Goal: Check status: Check status

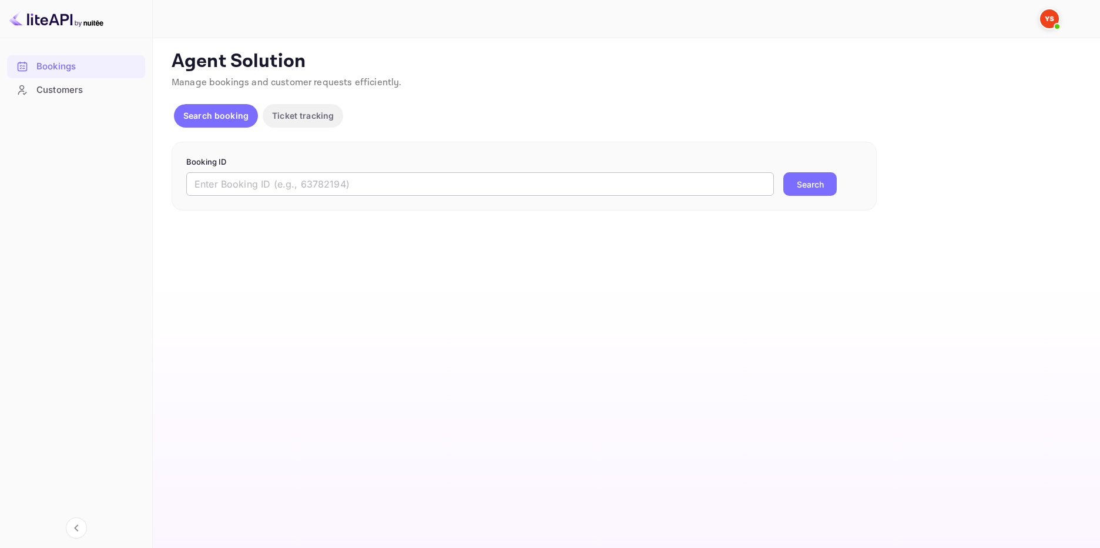
drag, startPoint x: 400, startPoint y: 190, endPoint x: 422, endPoint y: 190, distance: 22.3
click at [401, 190] on input "text" at bounding box center [480, 184] width 588 height 24
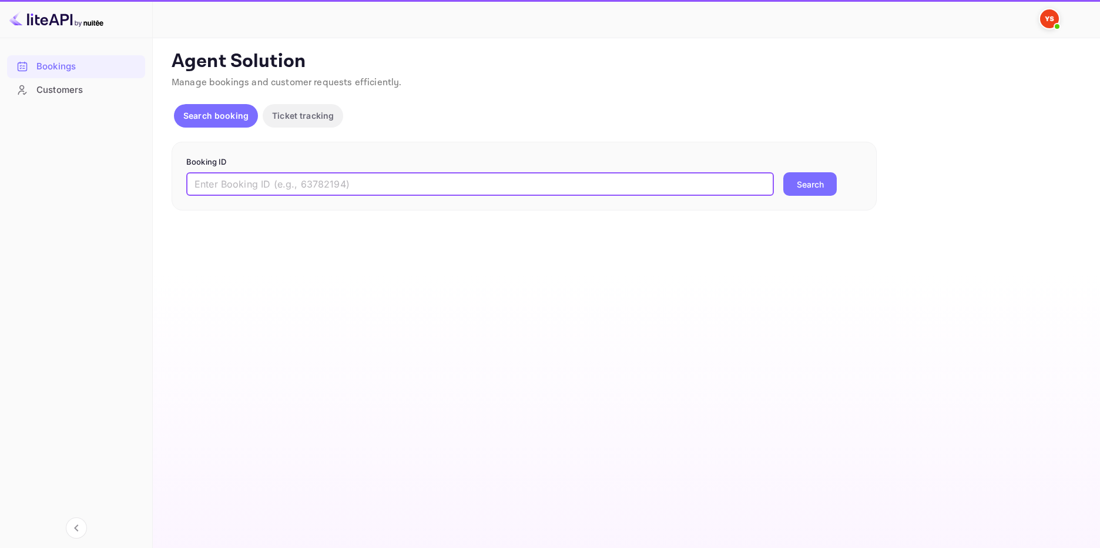
paste input "9392393"
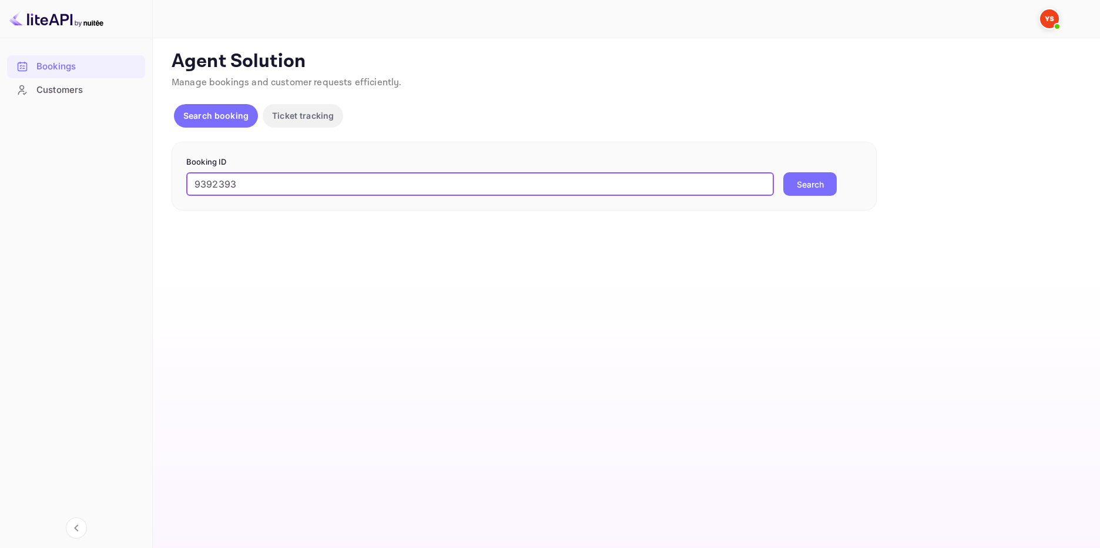
type input "9392393"
click at [803, 180] on button "Search" at bounding box center [809, 184] width 53 height 24
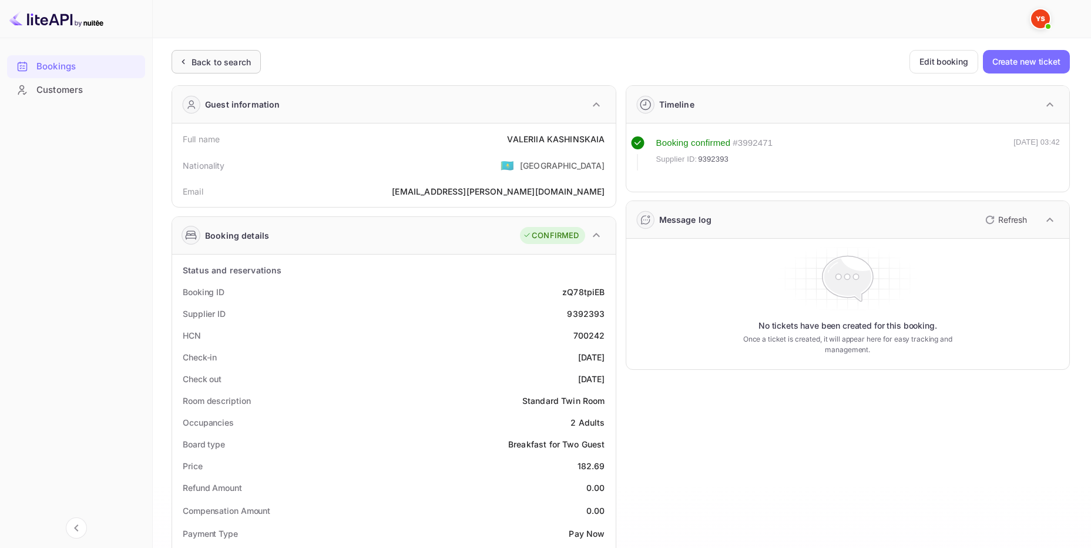
click at [239, 67] on div "Back to search" at bounding box center [221, 62] width 59 height 12
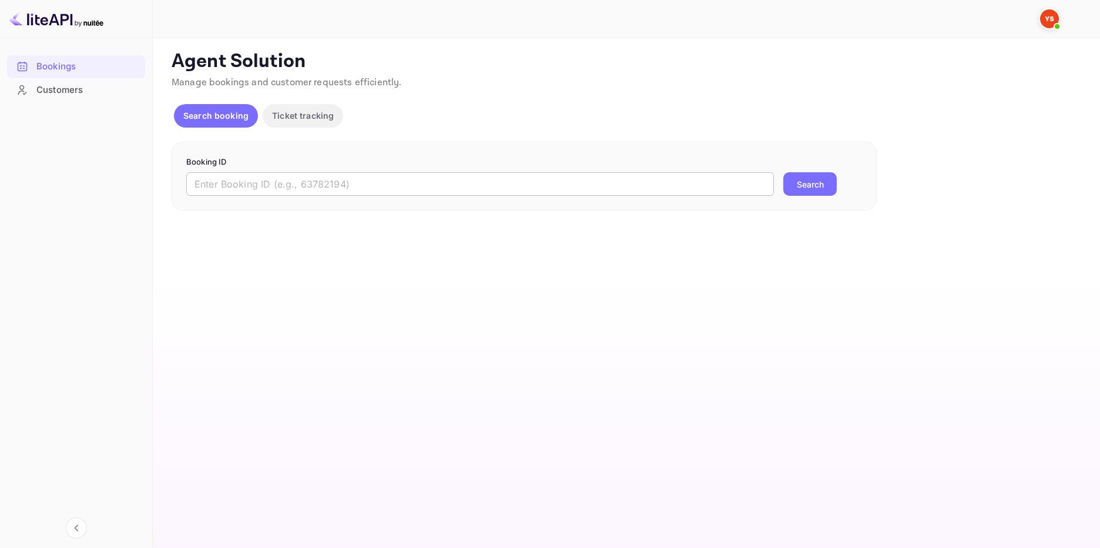
drag, startPoint x: 300, startPoint y: 187, endPoint x: 306, endPoint y: 186, distance: 6.0
click at [301, 187] on input "text" at bounding box center [480, 184] width 588 height 24
paste input "9049279"
type input "9049279"
click at [833, 194] on button "Search" at bounding box center [809, 184] width 53 height 24
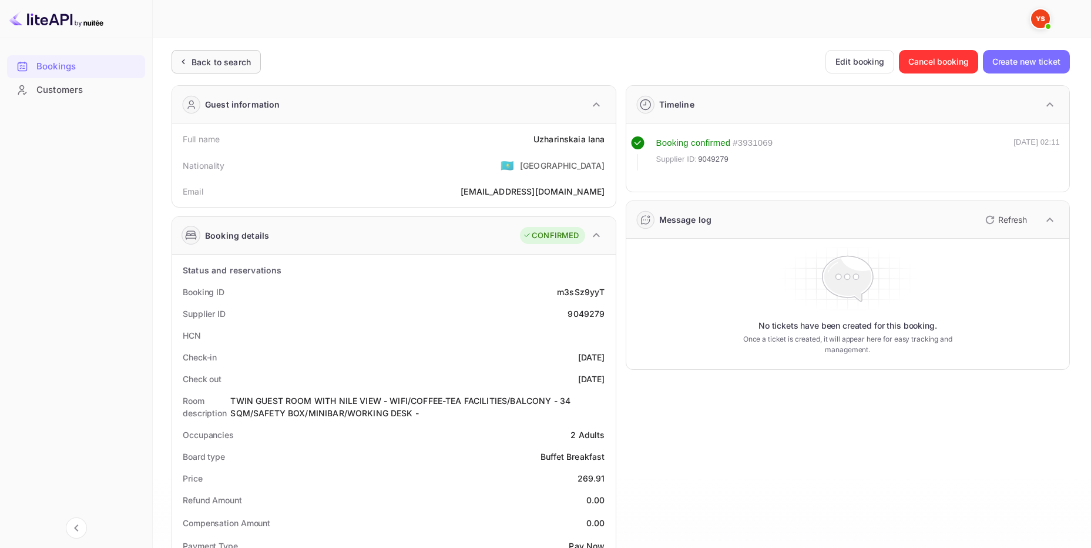
click at [250, 61] on div "Back to search" at bounding box center [221, 62] width 59 height 12
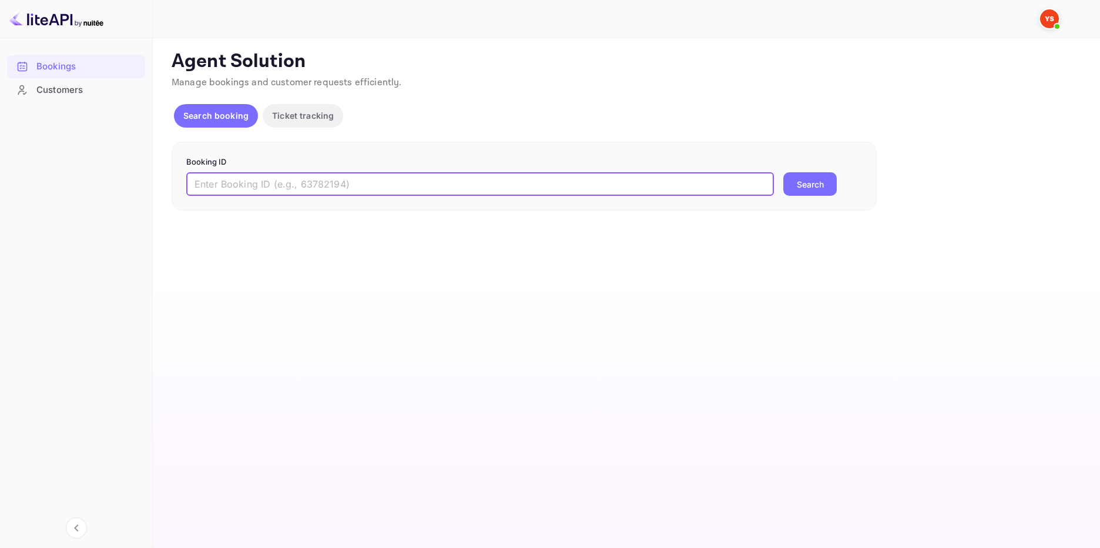
click at [267, 179] on input "text" at bounding box center [480, 184] width 588 height 24
paste input "9730506"
type input "9730506"
click at [827, 187] on button "Search" at bounding box center [809, 184] width 53 height 24
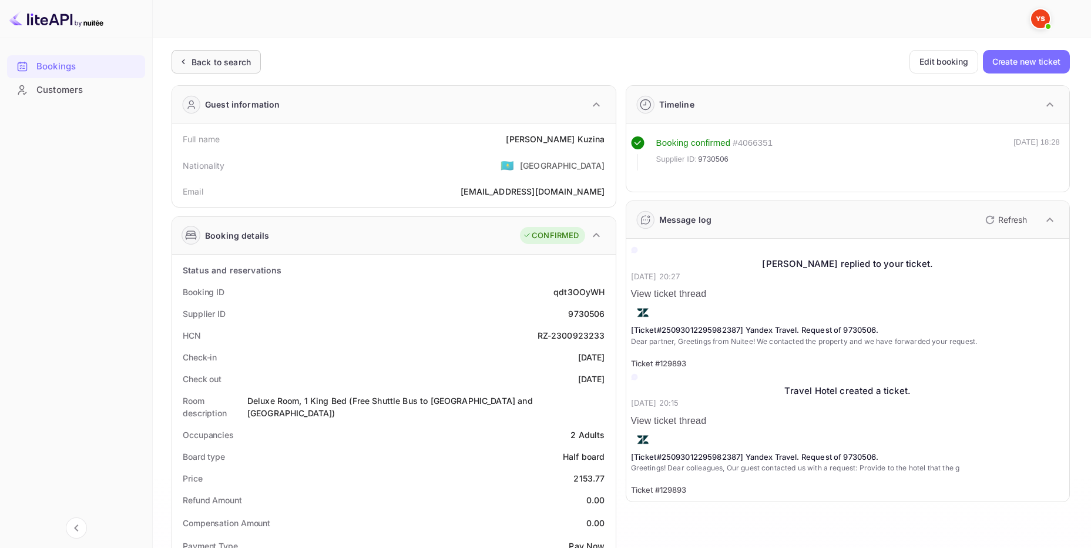
click at [236, 60] on div "Back to search" at bounding box center [221, 62] width 59 height 12
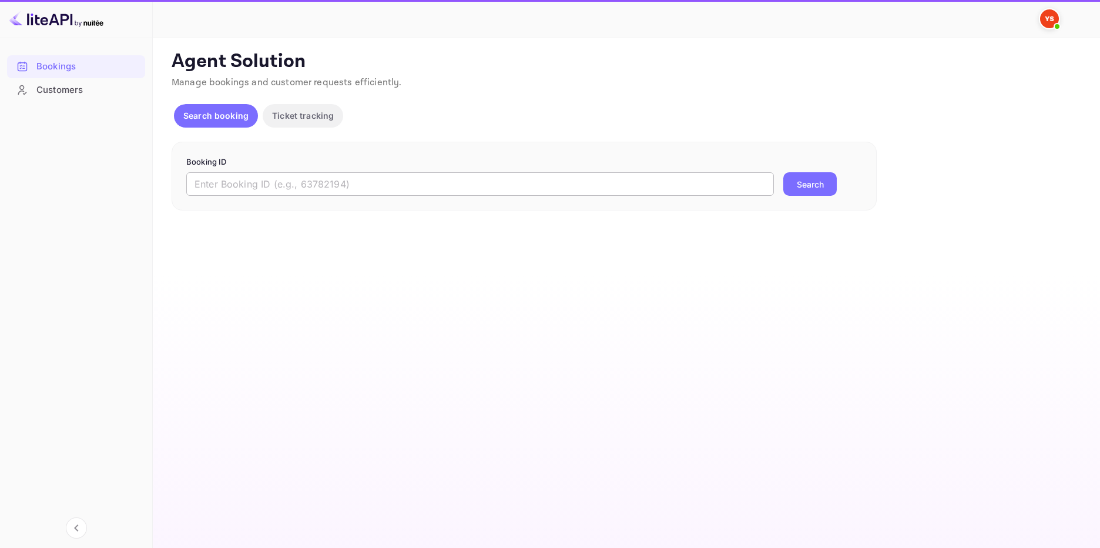
click at [264, 182] on input "text" at bounding box center [480, 184] width 588 height 24
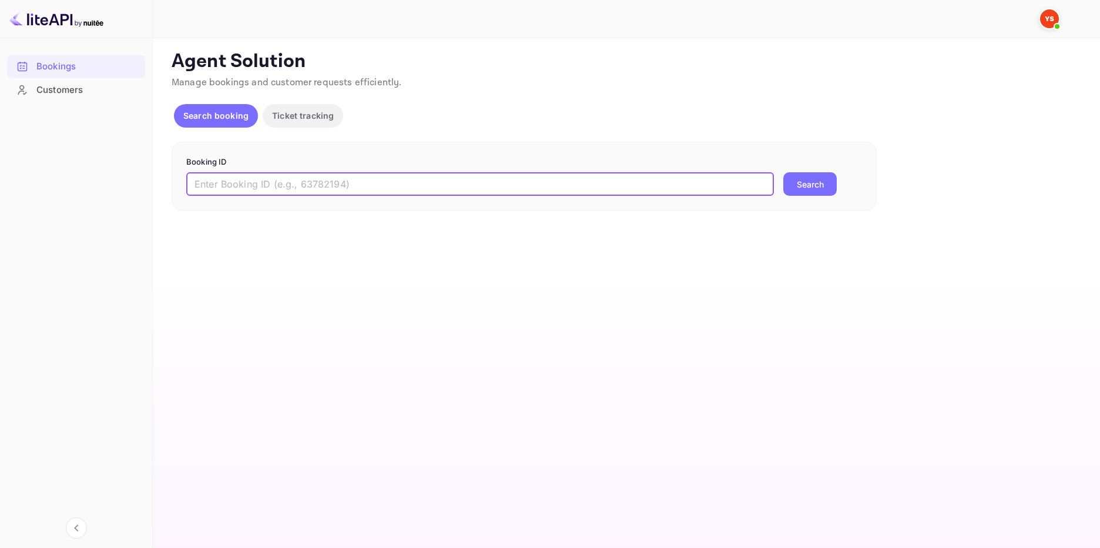
paste input "9730506"
type input "9730506"
click at [797, 186] on button "Search" at bounding box center [809, 184] width 53 height 24
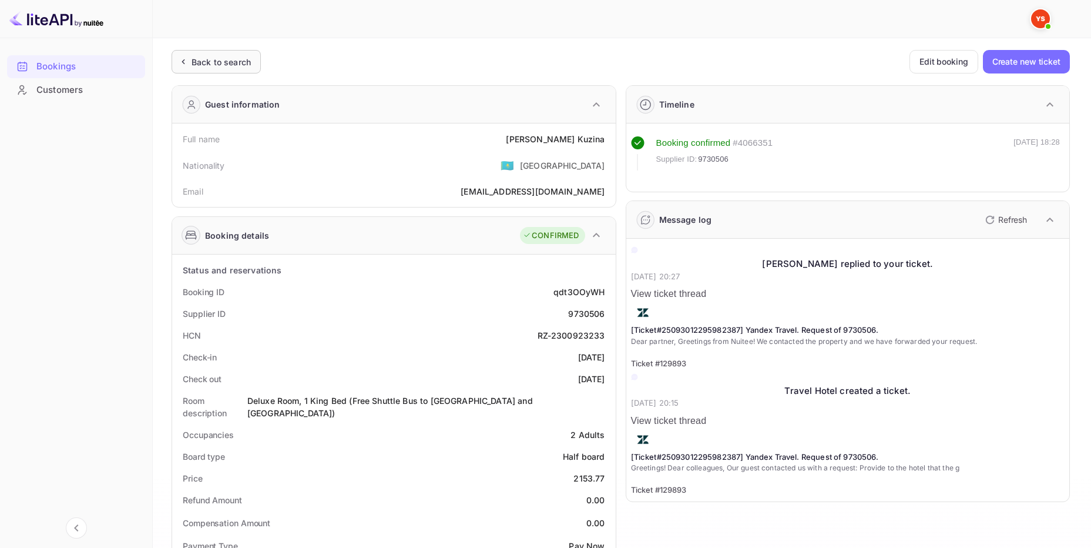
click at [227, 61] on div "Back to search" at bounding box center [221, 62] width 59 height 12
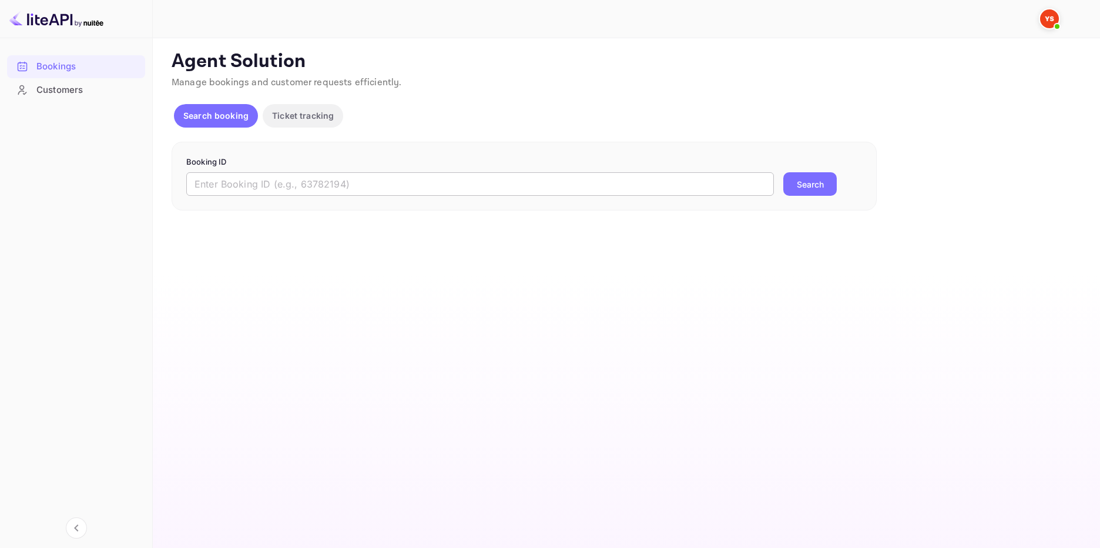
click at [308, 185] on input "text" at bounding box center [480, 184] width 588 height 24
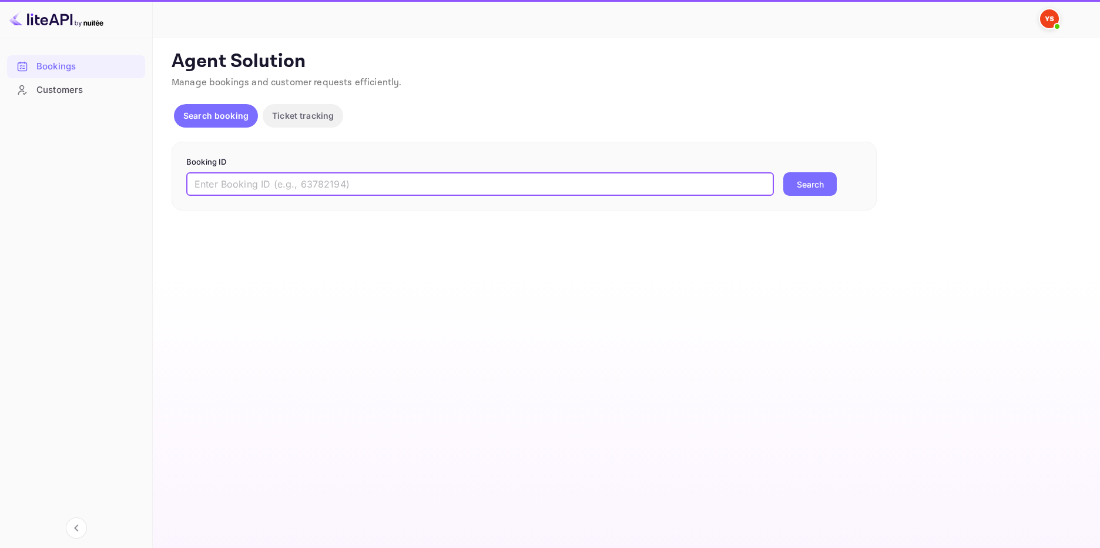
paste input "9813626"
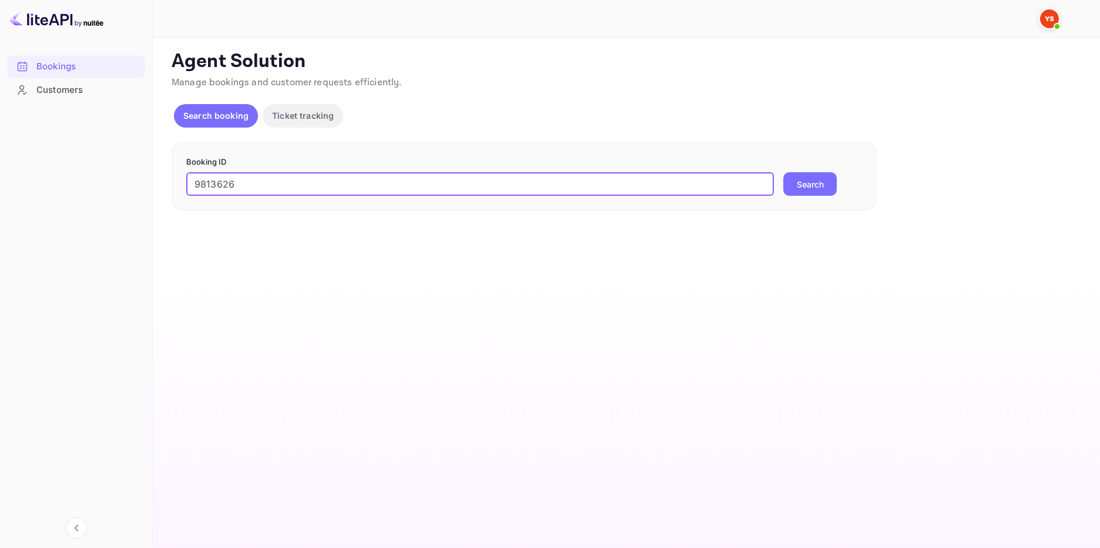
type input "9813626"
click at [804, 183] on button "Search" at bounding box center [809, 184] width 53 height 24
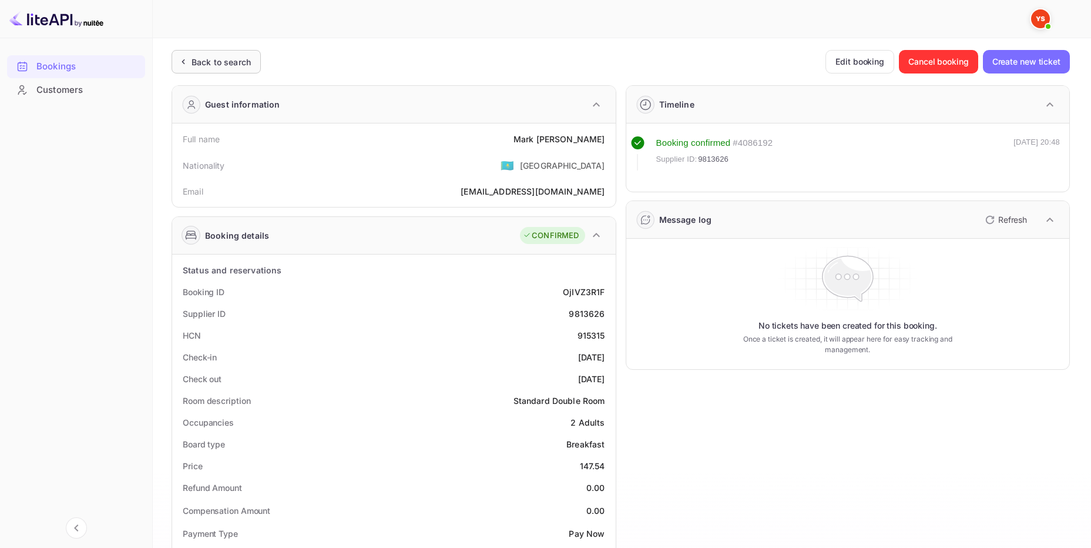
click at [242, 63] on div "Back to search" at bounding box center [221, 62] width 59 height 12
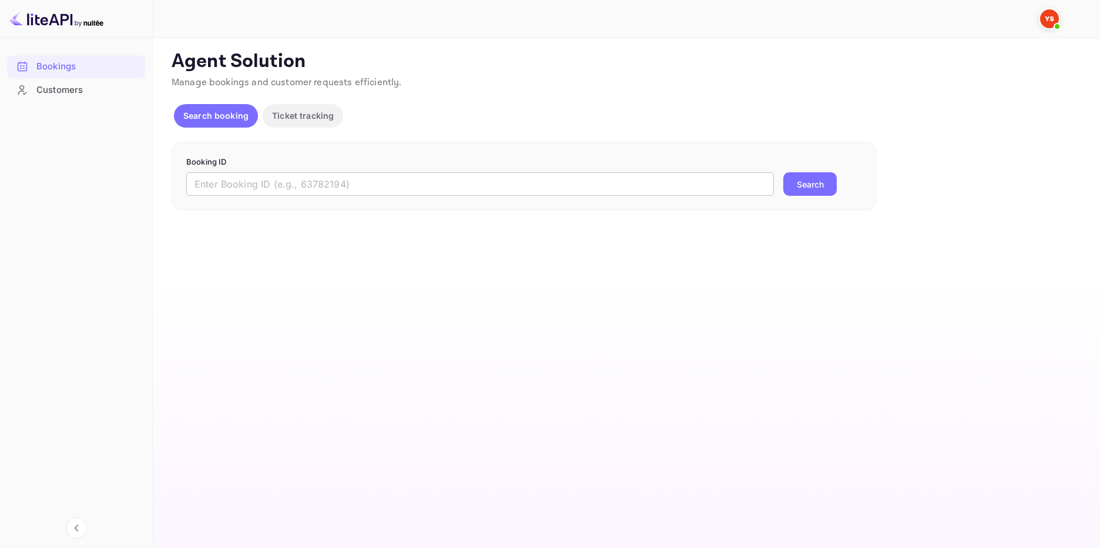
drag, startPoint x: 305, startPoint y: 187, endPoint x: 312, endPoint y: 187, distance: 7.1
click at [306, 187] on input "text" at bounding box center [480, 184] width 588 height 24
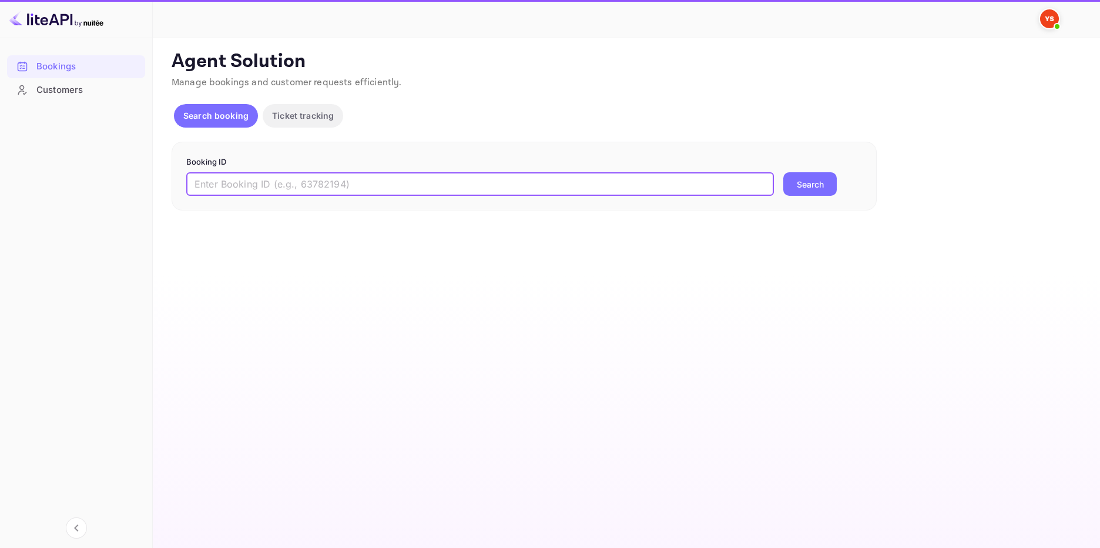
paste input "9493256"
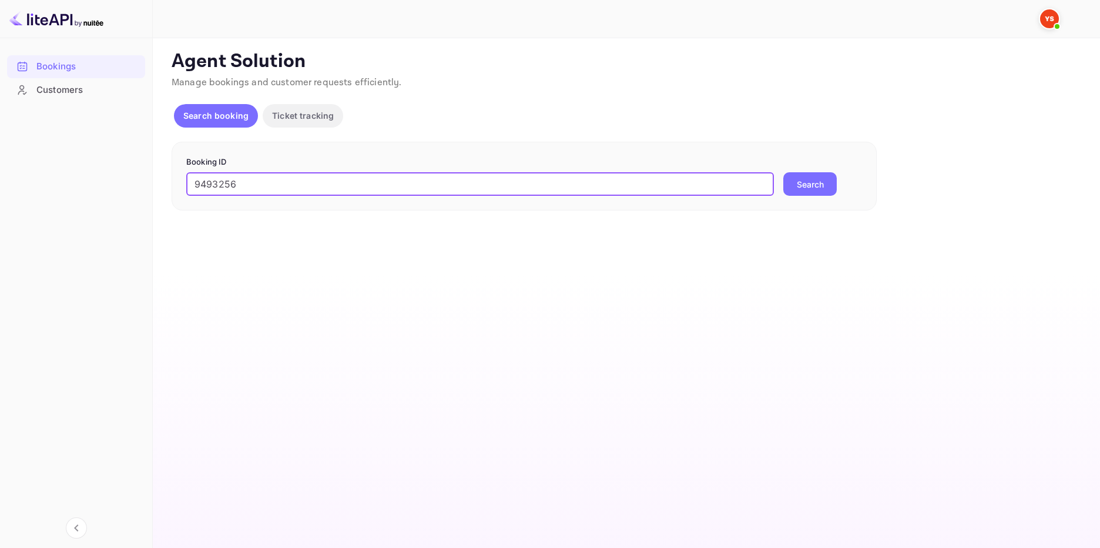
type input "9493256"
click at [814, 184] on button "Search" at bounding box center [809, 184] width 53 height 24
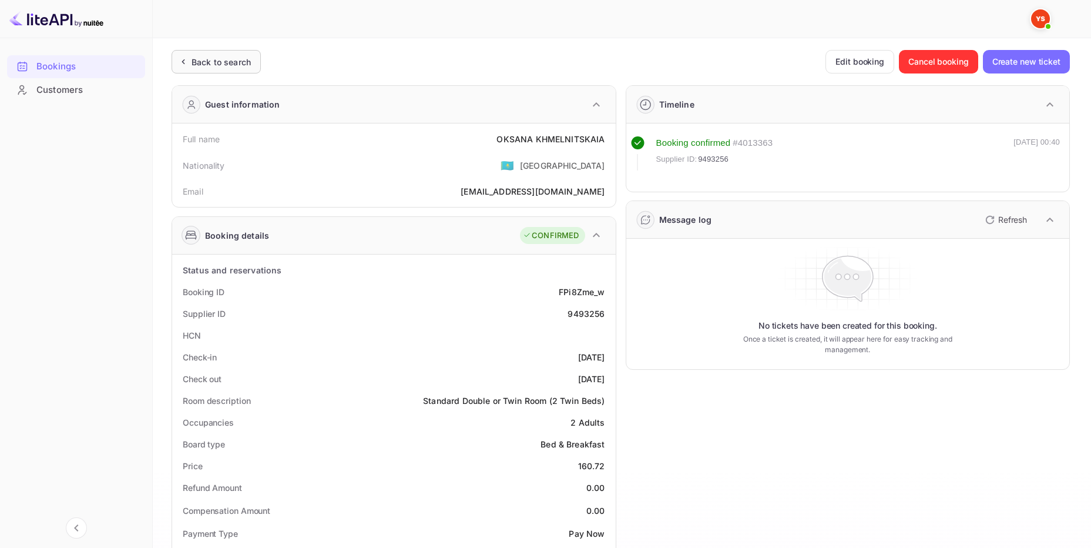
click at [207, 60] on div "Back to search" at bounding box center [221, 62] width 59 height 12
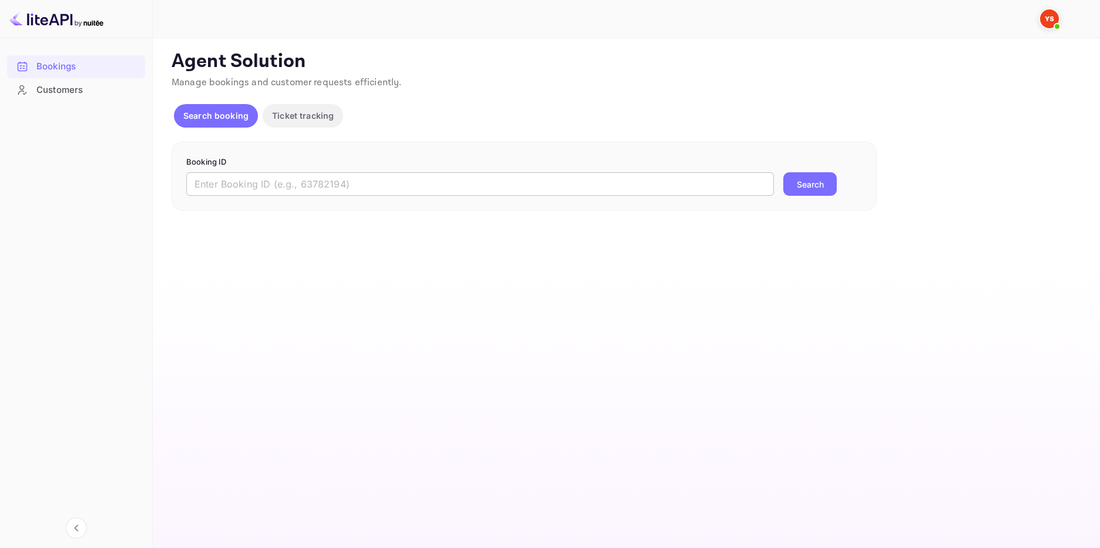
click at [387, 183] on input "text" at bounding box center [480, 184] width 588 height 24
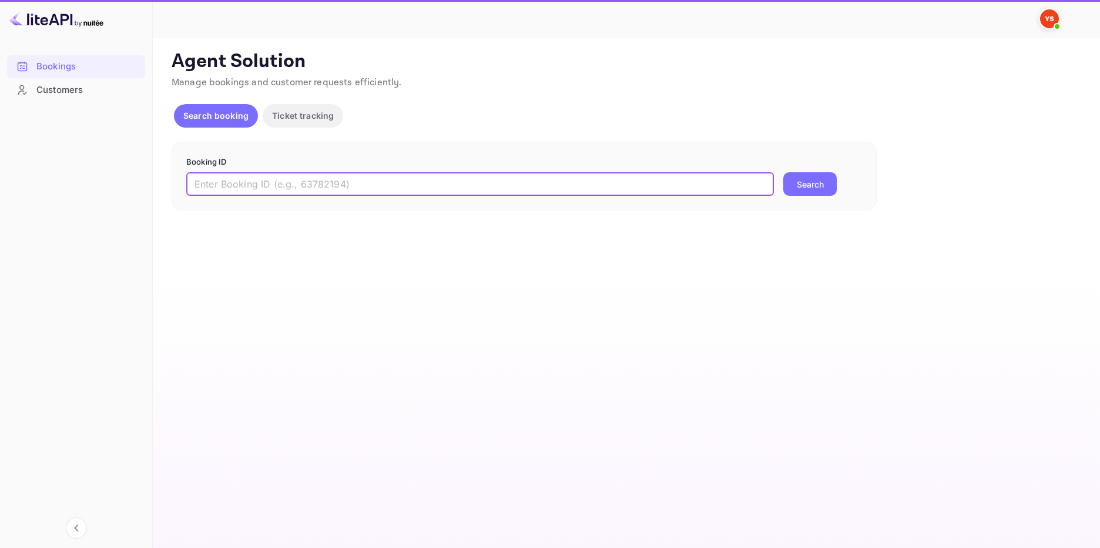
paste input "9438984"
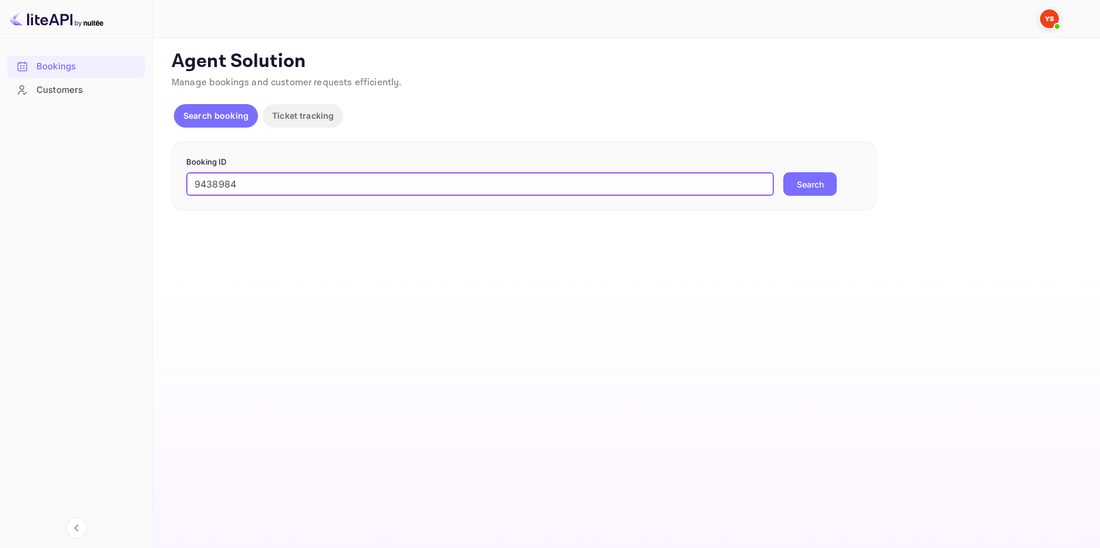
type input "9438984"
click at [789, 183] on button "Search" at bounding box center [809, 184] width 53 height 24
